Goal: Entertainment & Leisure: Consume media (video, audio)

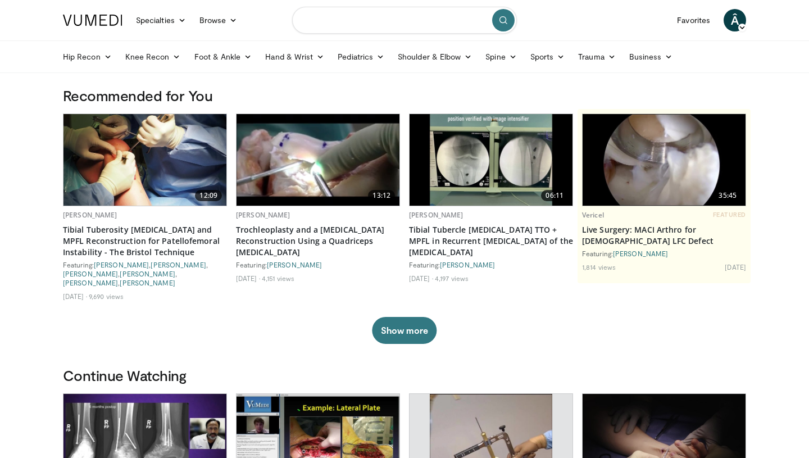
click at [359, 13] on input "Search topics, interventions" at bounding box center [404, 20] width 225 height 27
type input "*********"
click at [477, 16] on icon "button" at bounding box center [478, 20] width 9 height 9
type input "**********"
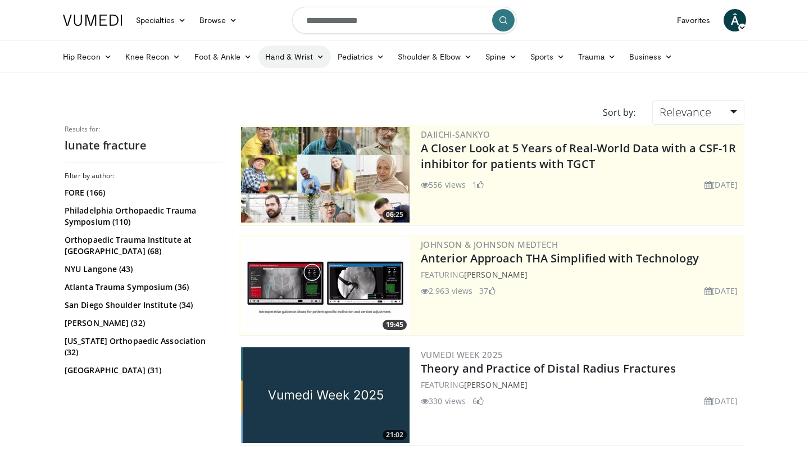
click at [323, 58] on link "Hand & Wrist" at bounding box center [295, 57] width 73 height 22
click at [302, 83] on link "Hand" at bounding box center [326, 83] width 134 height 18
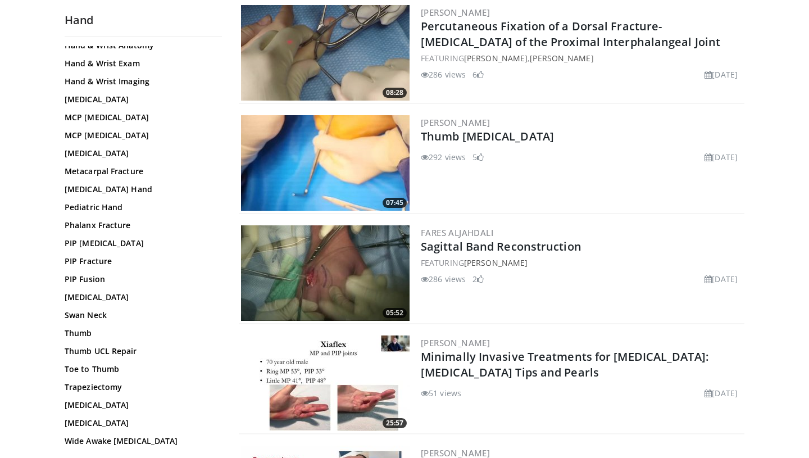
scroll to position [571, 0]
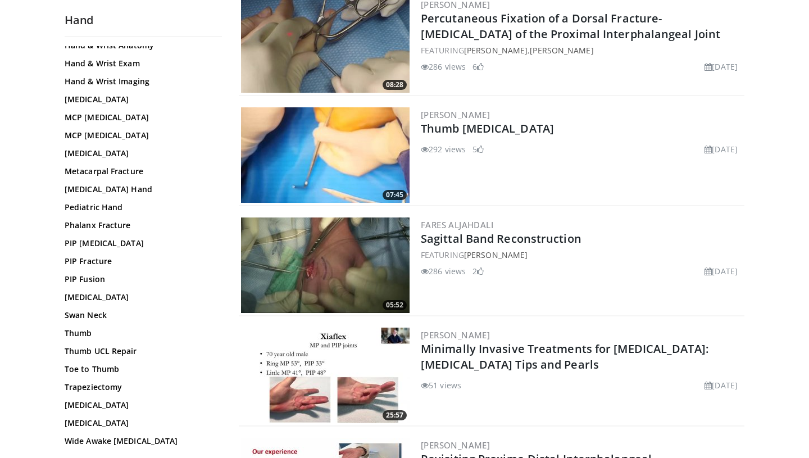
click at [89, 433] on div "Boutonniere Deformity Camptodactyly CMC Arthroplasty CMC Arthroscopy De Quervai…" at bounding box center [142, 99] width 155 height 695
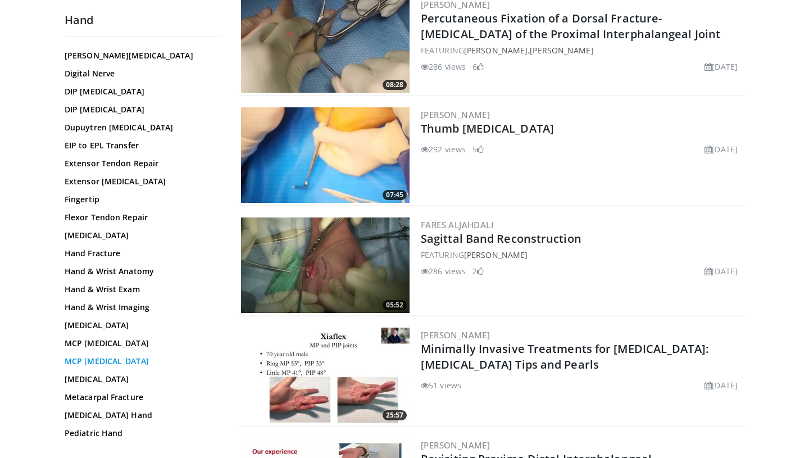
scroll to position [108, 0]
click at [106, 259] on link "Hand Fracture" at bounding box center [141, 253] width 152 height 11
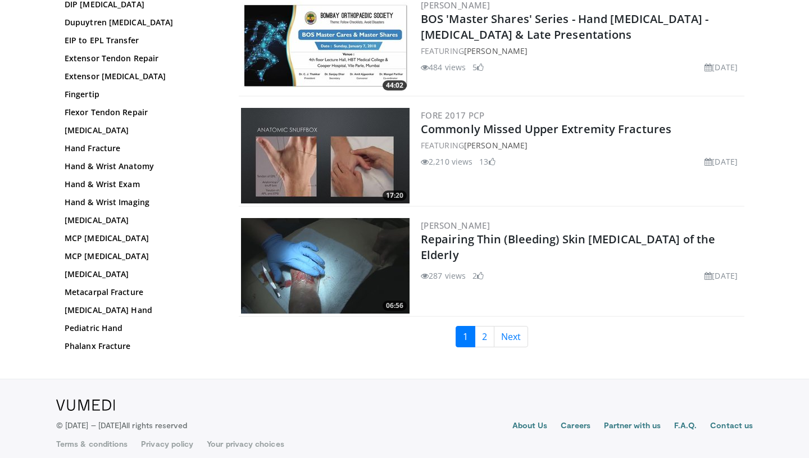
scroll to position [2574, 0]
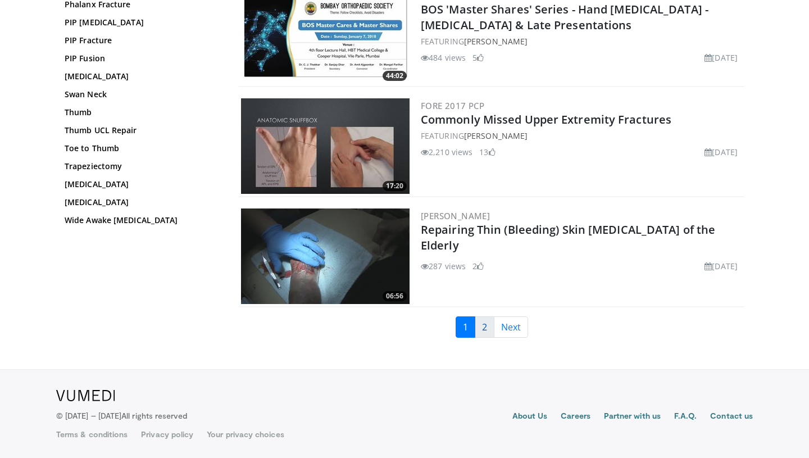
click at [490, 322] on link "2" at bounding box center [485, 326] width 20 height 21
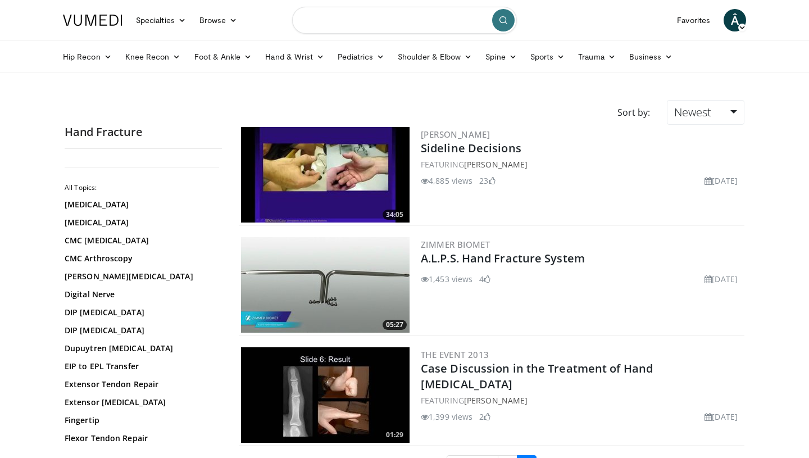
click at [427, 29] on input "Search topics, interventions" at bounding box center [404, 20] width 225 height 27
type input "******"
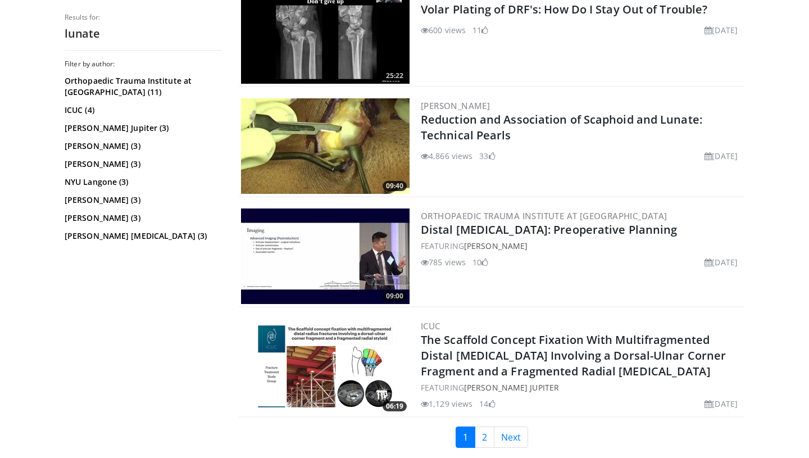
scroll to position [2439, 0]
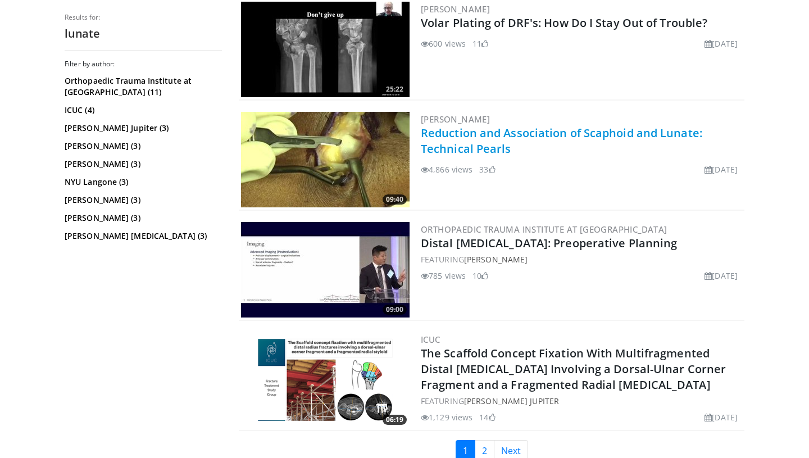
click at [456, 143] on link "Reduction and Association of Scaphoid and Lunate: Technical Pearls" at bounding box center [562, 140] width 282 height 31
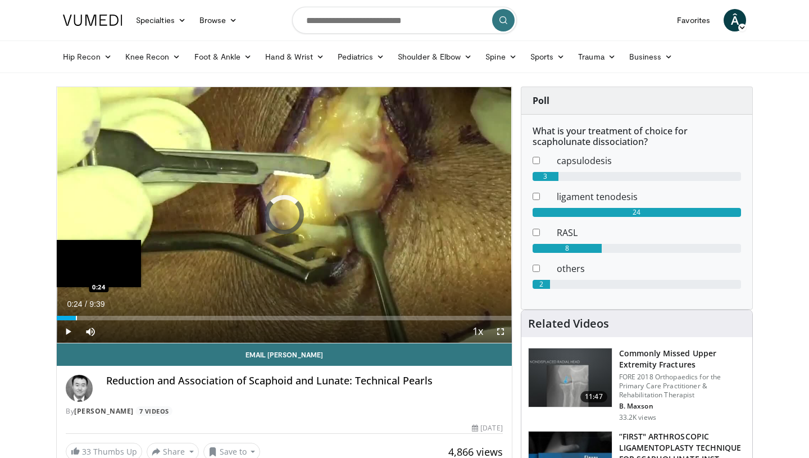
click at [76, 317] on div "Progress Bar" at bounding box center [76, 318] width 1 height 4
click at [89, 316] on div "Progress Bar" at bounding box center [89, 318] width 1 height 4
click at [97, 318] on div "Progress Bar" at bounding box center [97, 318] width 1 height 4
click at [105, 316] on div "Progress Bar" at bounding box center [105, 318] width 1 height 4
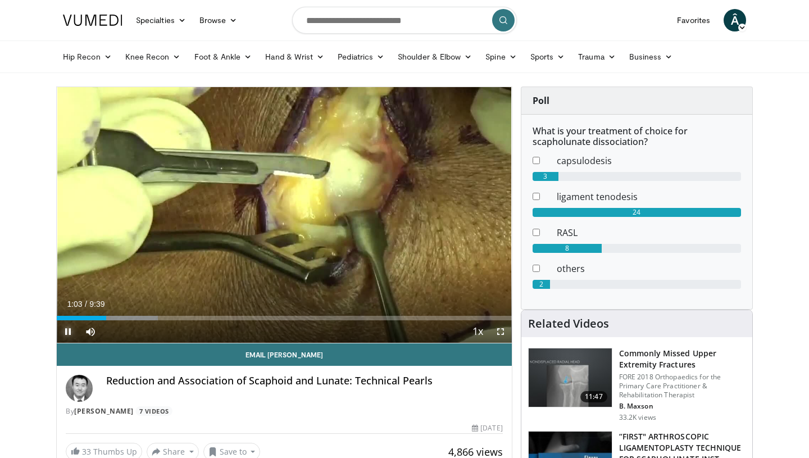
click at [68, 329] on span "Video Player" at bounding box center [68, 331] width 22 height 22
click at [57, 320] on button "Play" at bounding box center [68, 331] width 22 height 22
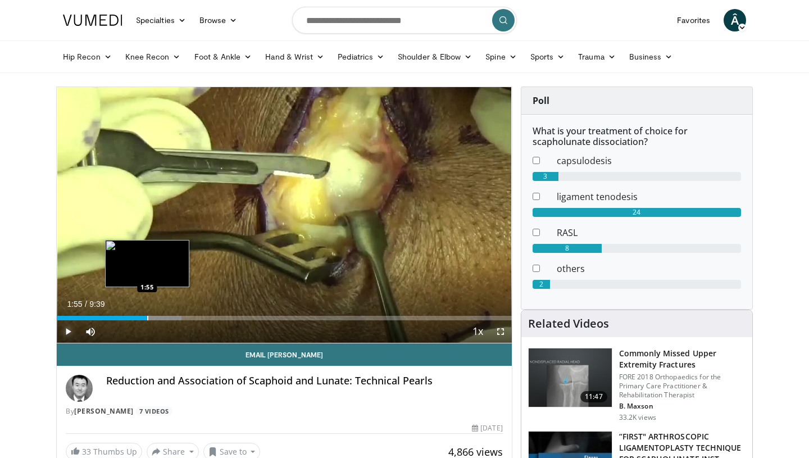
click at [147, 316] on div "Progress Bar" at bounding box center [147, 318] width 1 height 4
click at [161, 318] on div "Progress Bar" at bounding box center [161, 318] width 1 height 4
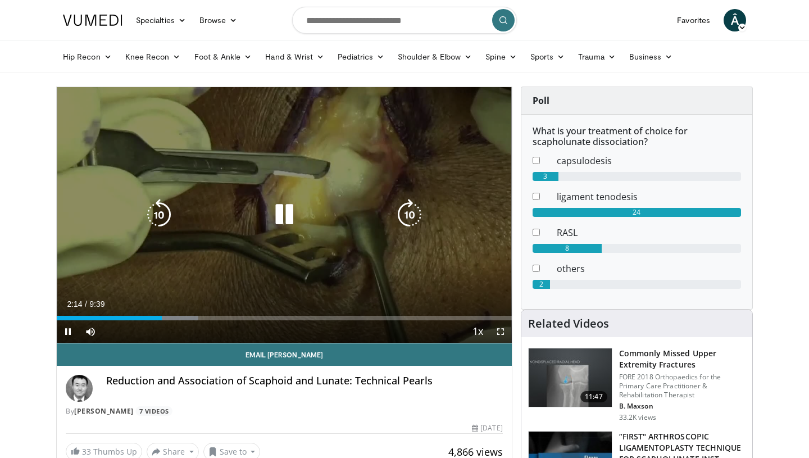
click at [184, 320] on video-js "**********" at bounding box center [284, 215] width 455 height 256
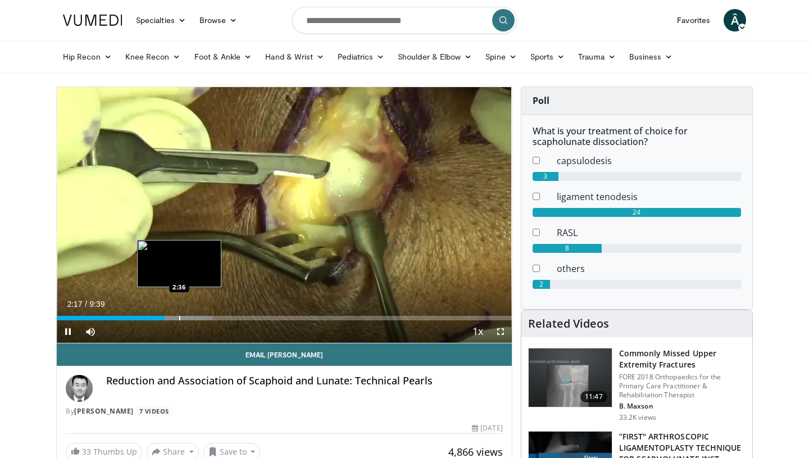
click at [179, 318] on div "Progress Bar" at bounding box center [179, 318] width 1 height 4
click at [500, 334] on span "Video Player" at bounding box center [501, 331] width 22 height 22
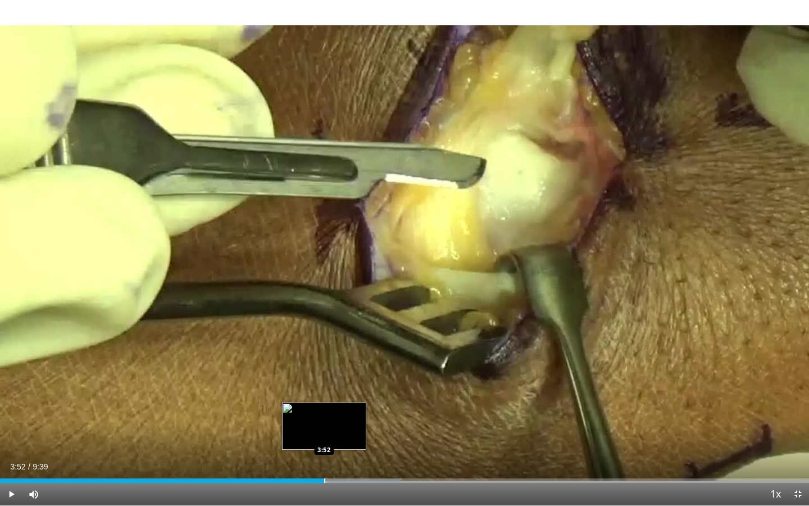
click at [324, 458] on div "Progress Bar" at bounding box center [324, 480] width 1 height 4
click at [339, 458] on div "Progress Bar" at bounding box center [339, 480] width 1 height 4
click at [351, 458] on div "Progress Bar" at bounding box center [351, 480] width 1 height 4
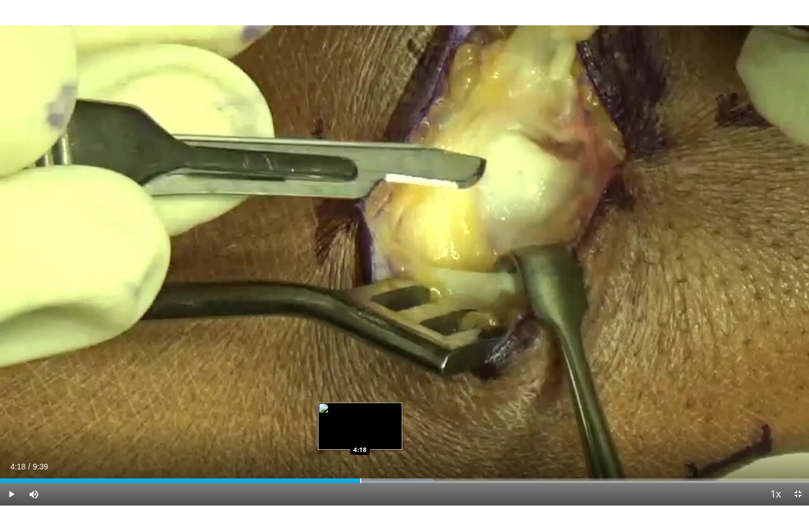
click at [360, 458] on div "Loaded : 53.51% 4:18 4:18" at bounding box center [404, 477] width 809 height 11
click at [370, 458] on div "Loaded : 55.24% 4:21 4:25" at bounding box center [404, 477] width 809 height 11
click at [379, 458] on div "Loaded : 56.97% 4:28 4:31" at bounding box center [404, 477] width 809 height 11
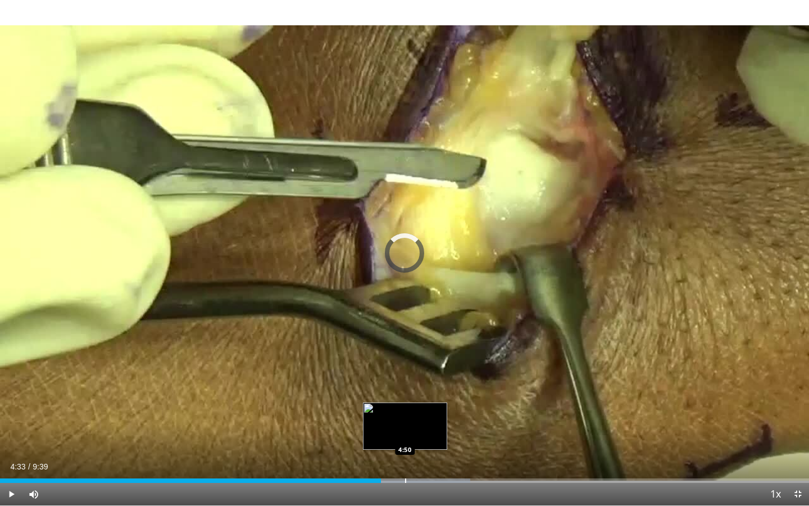
click at [405, 458] on div "Loaded : 58.15% 4:33 4:50" at bounding box center [404, 477] width 809 height 11
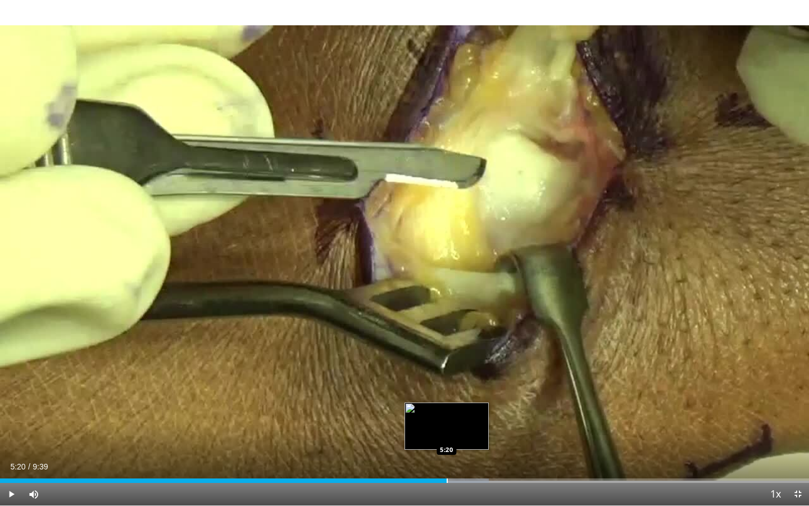
click at [446, 458] on div "Loaded : 60.42% 5:20 5:20" at bounding box center [404, 477] width 809 height 11
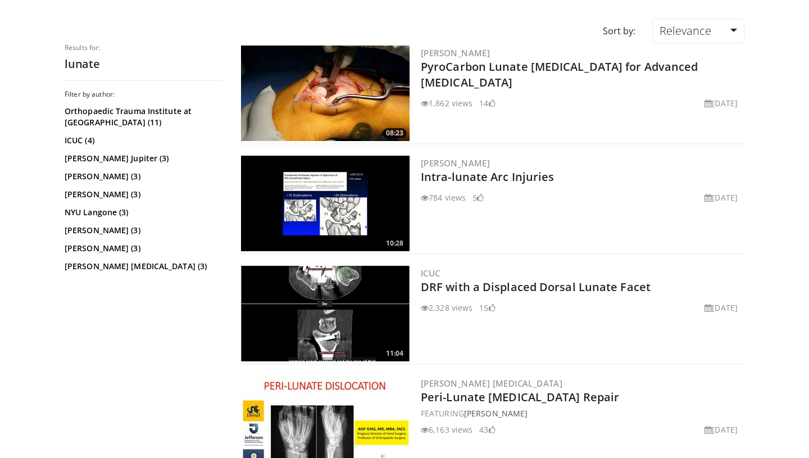
scroll to position [77, 0]
